Goal: Complete application form

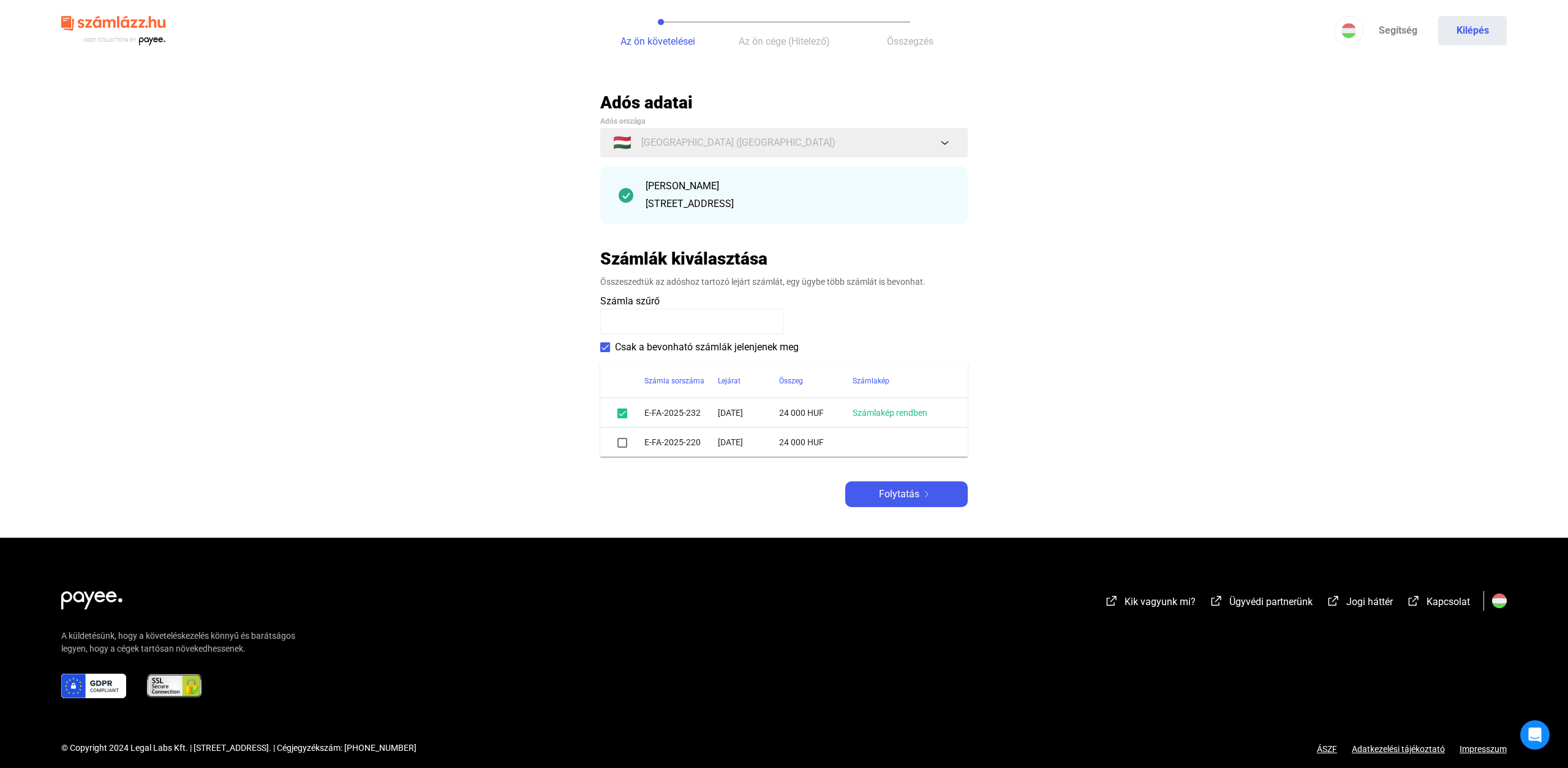
click at [623, 444] on span at bounding box center [622, 442] width 10 height 10
click at [894, 494] on span "Folytatás" at bounding box center [899, 494] width 41 height 15
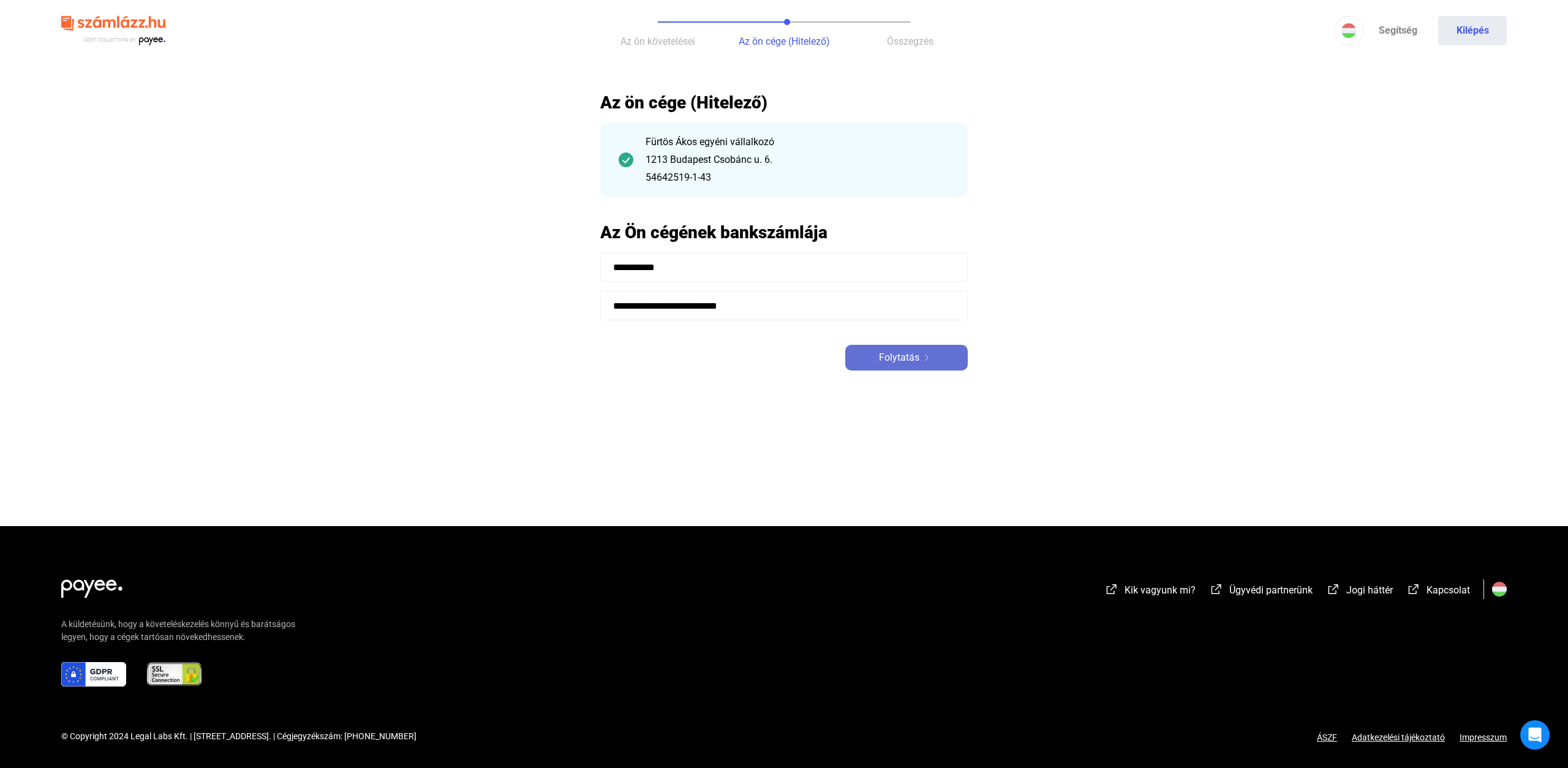
click at [908, 361] on span "Folytatás" at bounding box center [899, 357] width 41 height 15
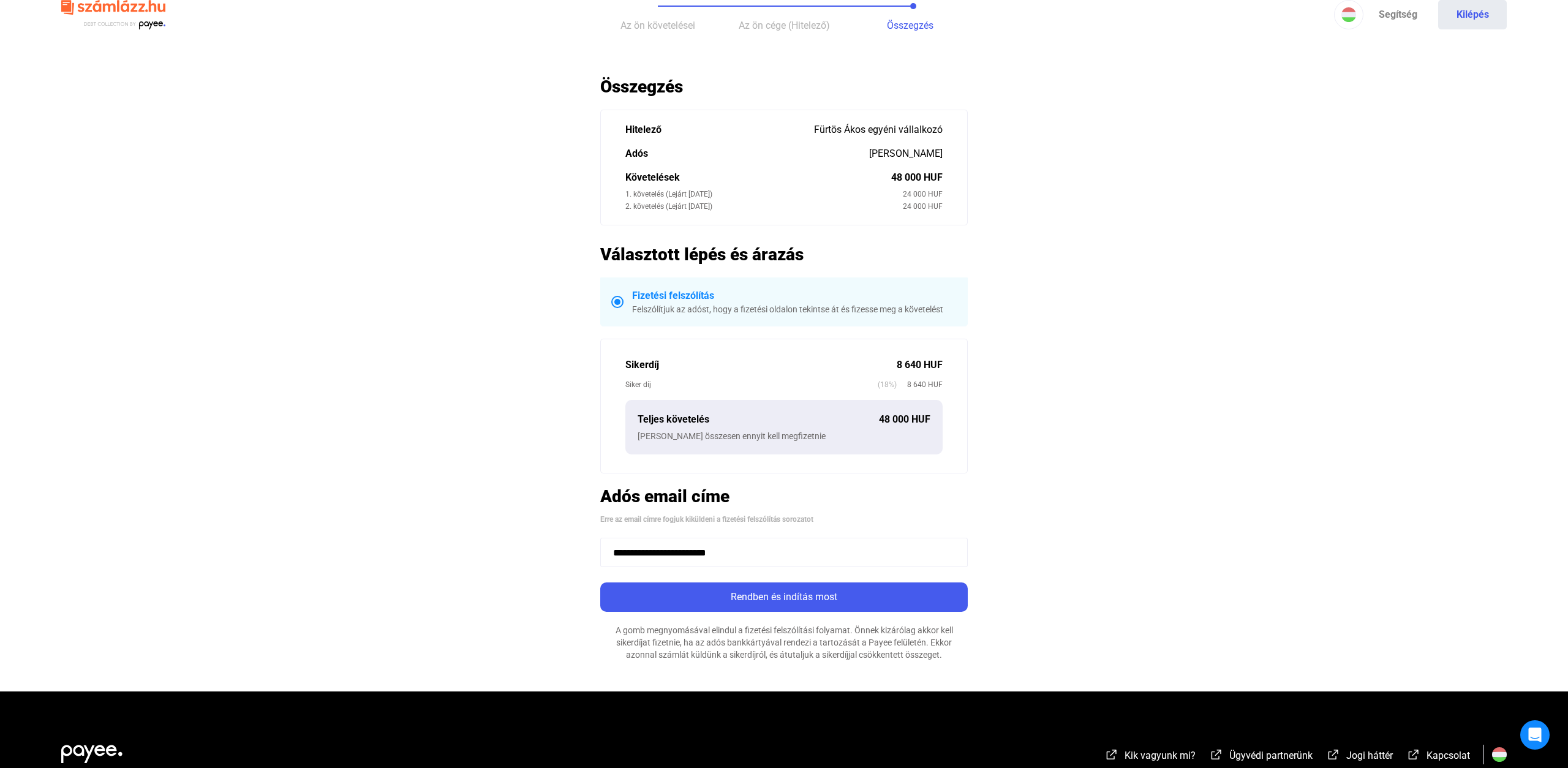
scroll to position [31, 0]
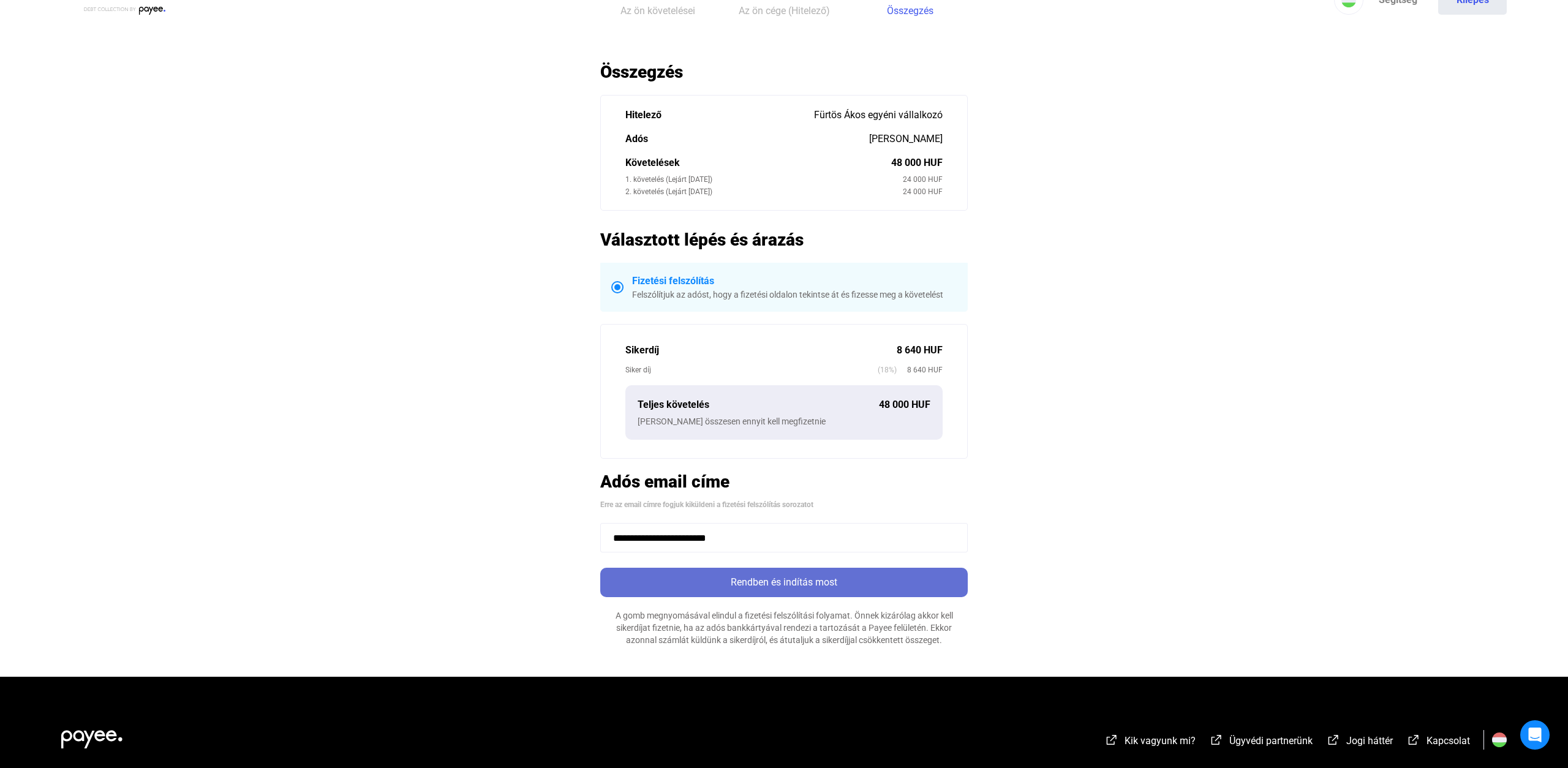
click at [877, 587] on div "Rendben és indítás most" at bounding box center [784, 583] width 360 height 15
